Goal: Information Seeking & Learning: Learn about a topic

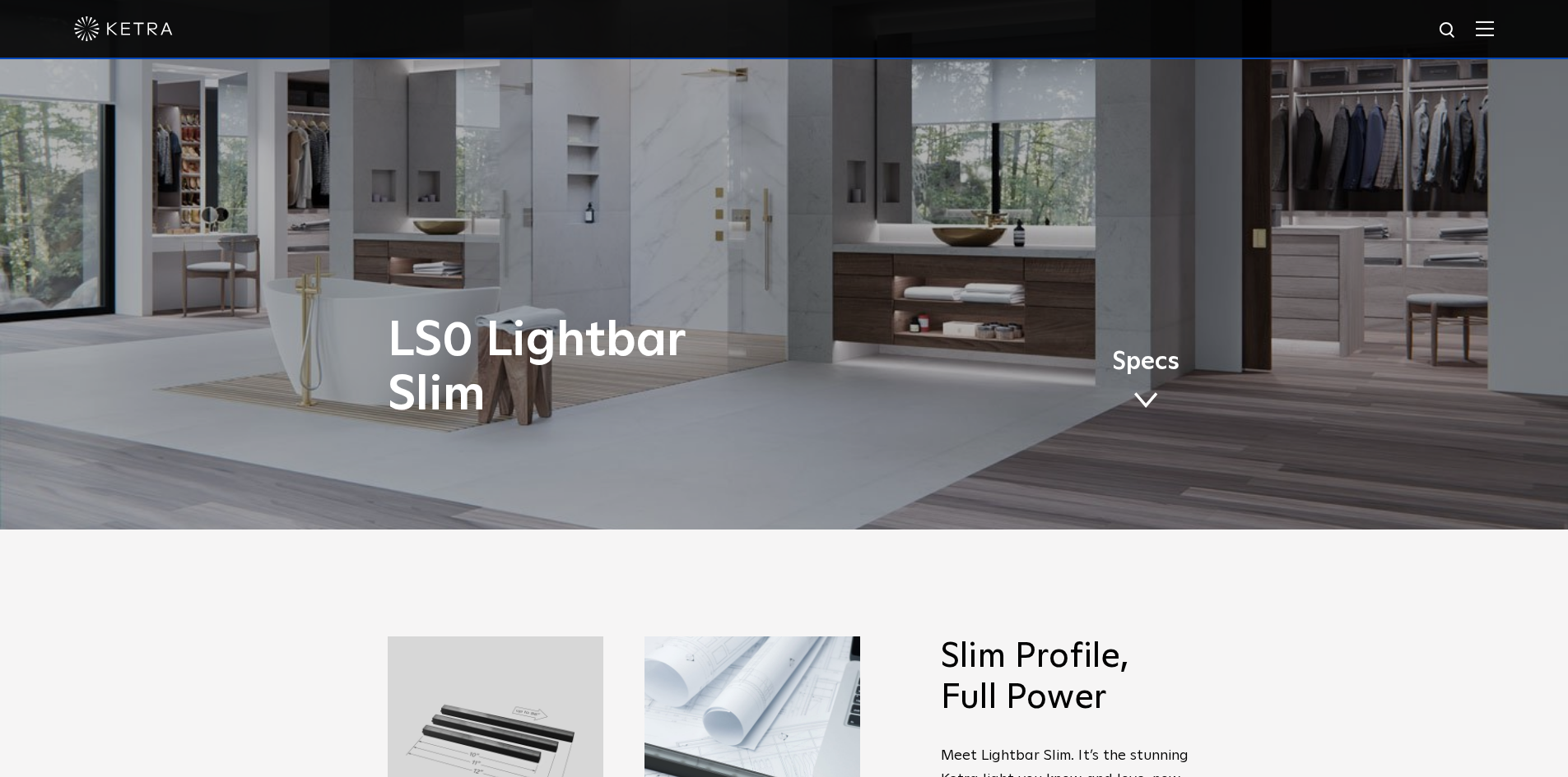
scroll to position [494, 0]
